Goal: Information Seeking & Learning: Stay updated

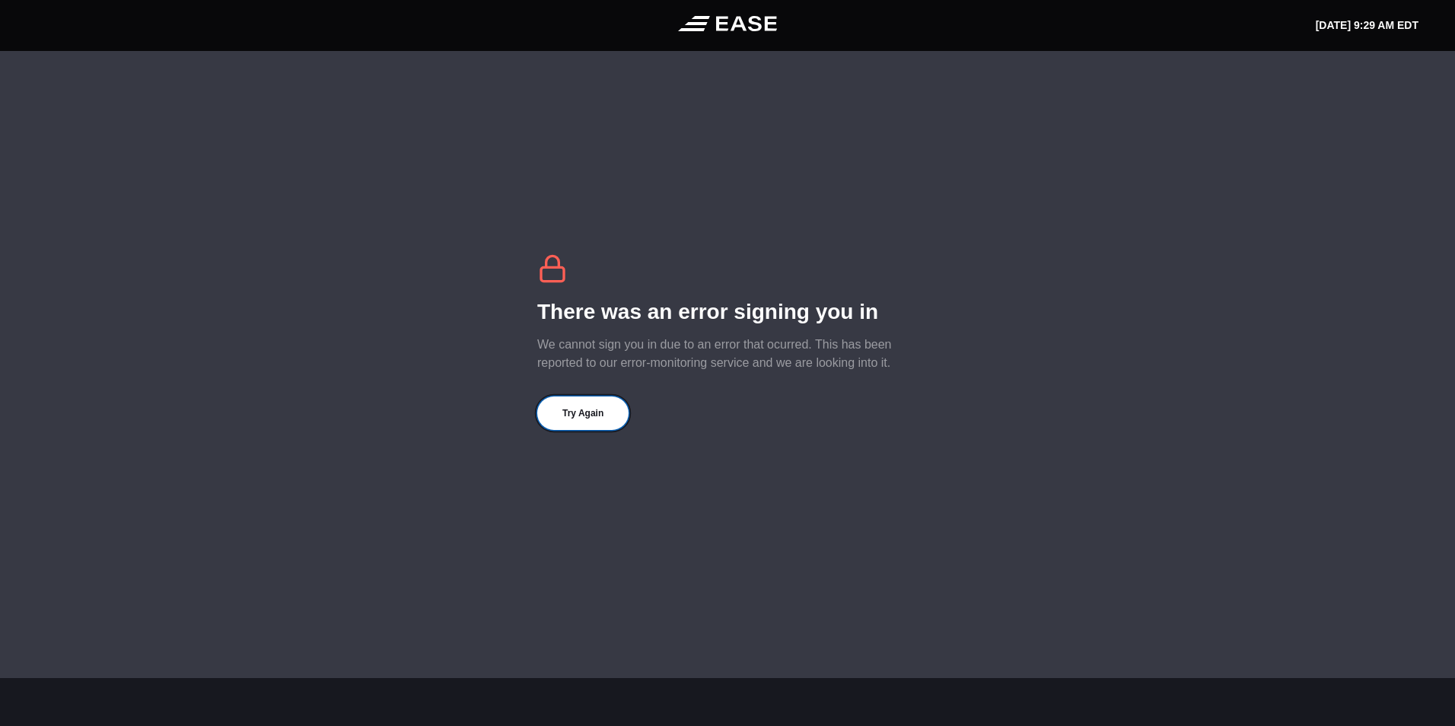
click at [611, 416] on button "Try Again" at bounding box center [582, 413] width 91 height 33
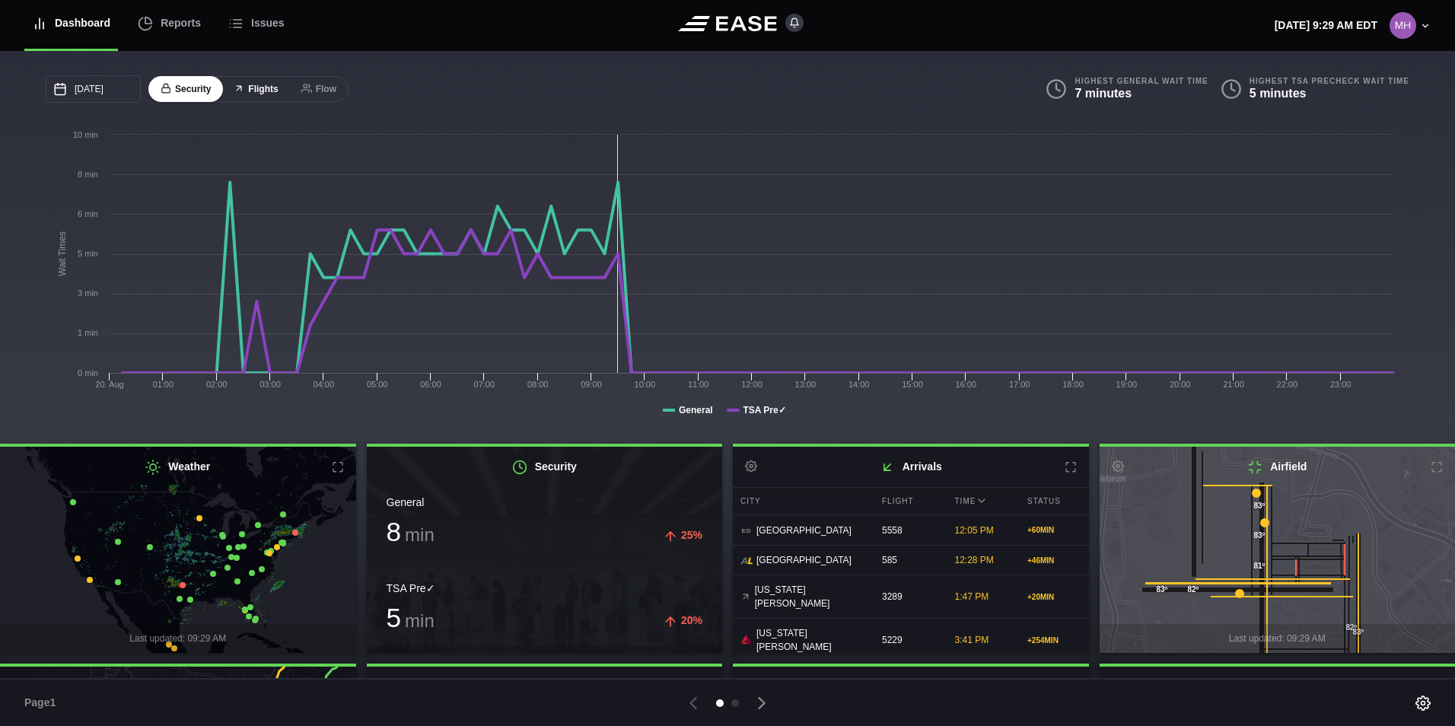
click at [268, 95] on button "Flights" at bounding box center [256, 89] width 69 height 27
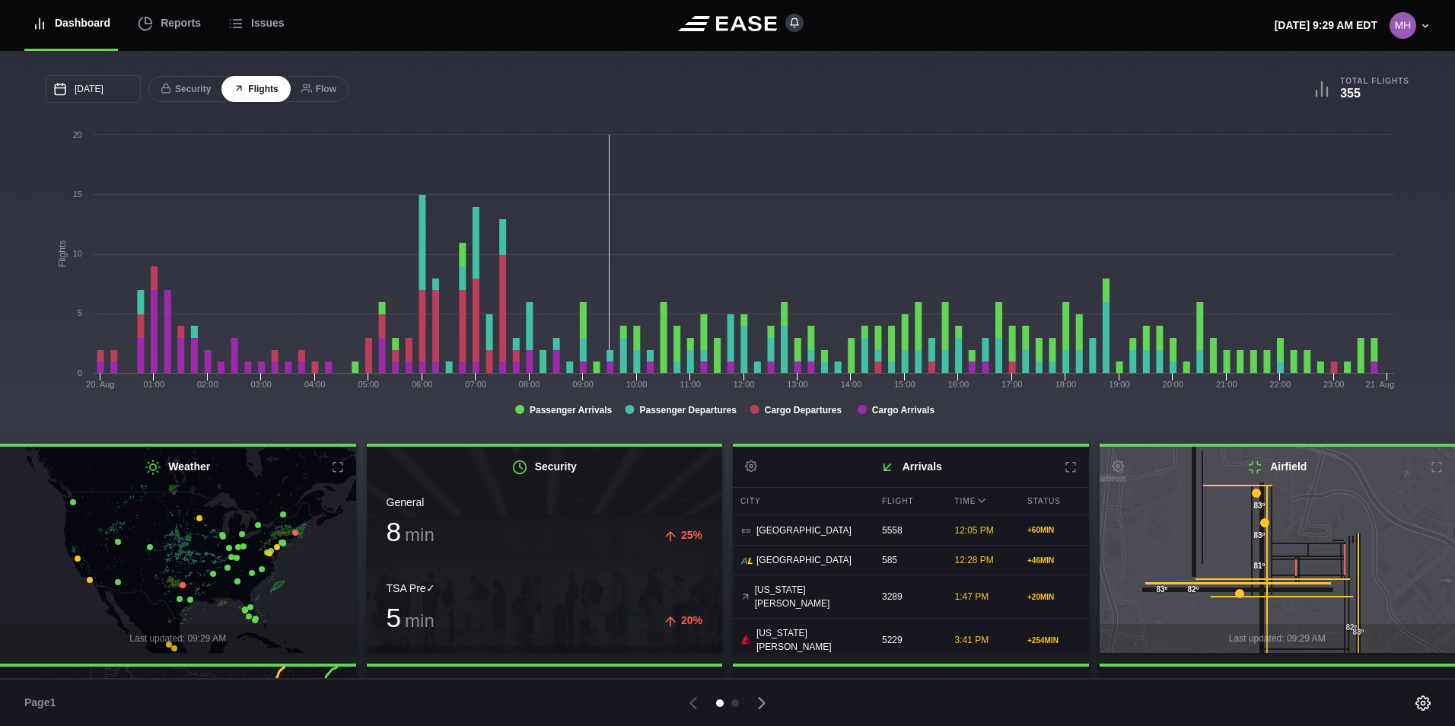
click at [868, 416] on rect at bounding box center [724, 279] width 1356 height 304
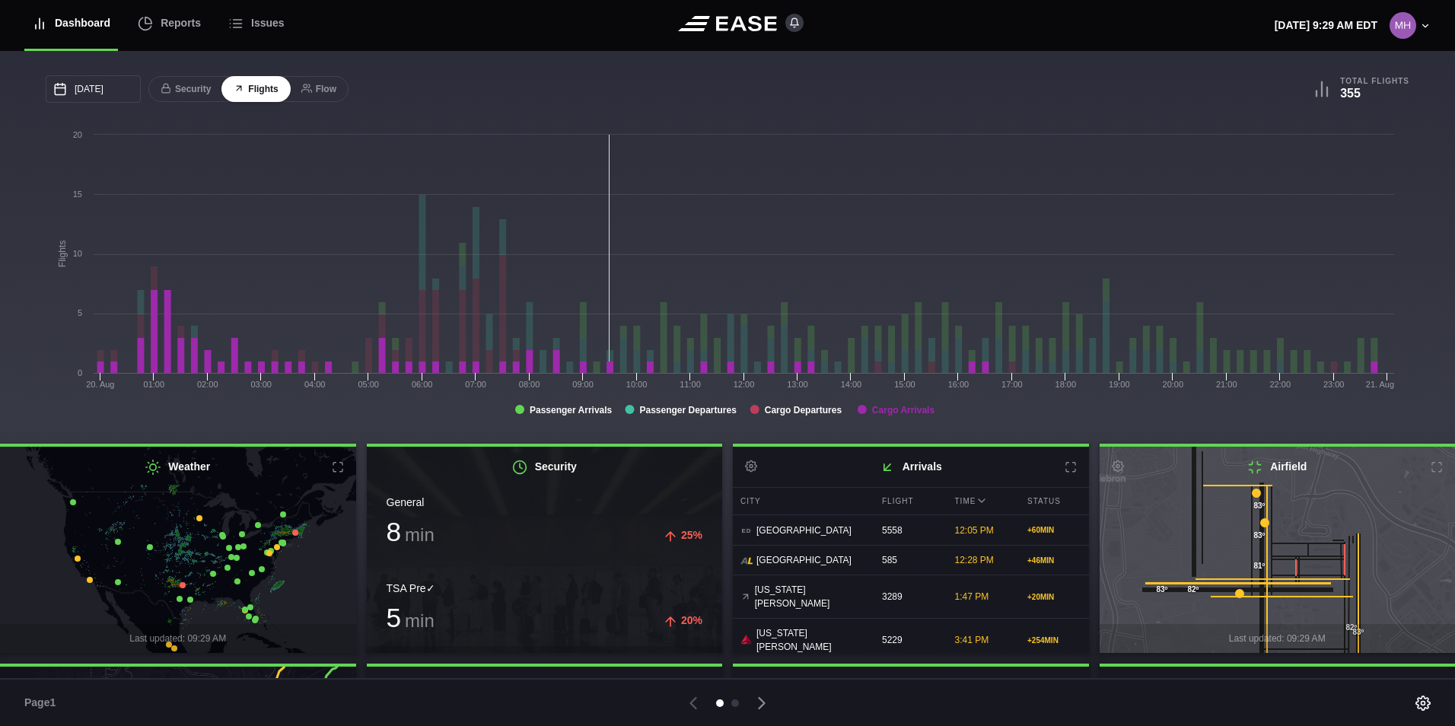
click at [899, 411] on tspan "Cargo Arrivals" at bounding box center [903, 410] width 63 height 11
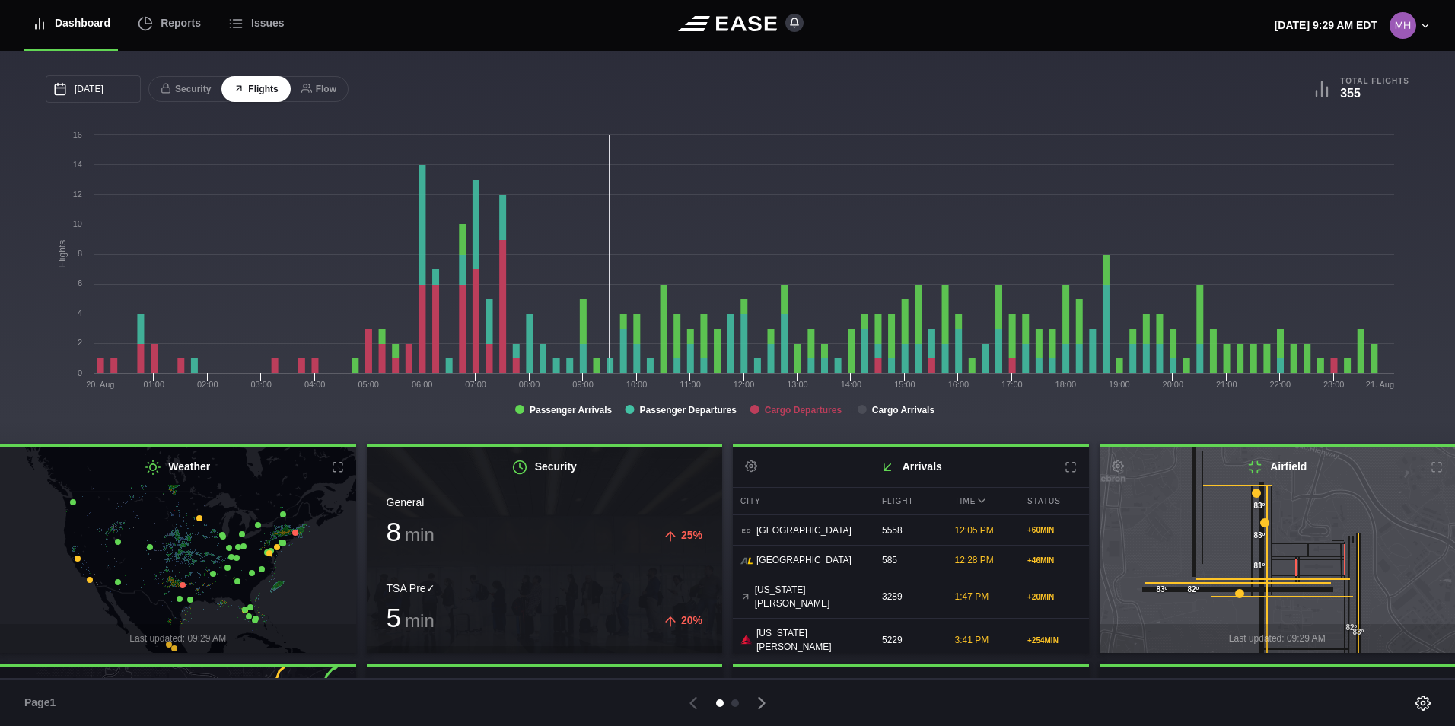
click at [807, 416] on tspan "Cargo Departures" at bounding box center [804, 410] width 78 height 11
